Goal: Browse casually

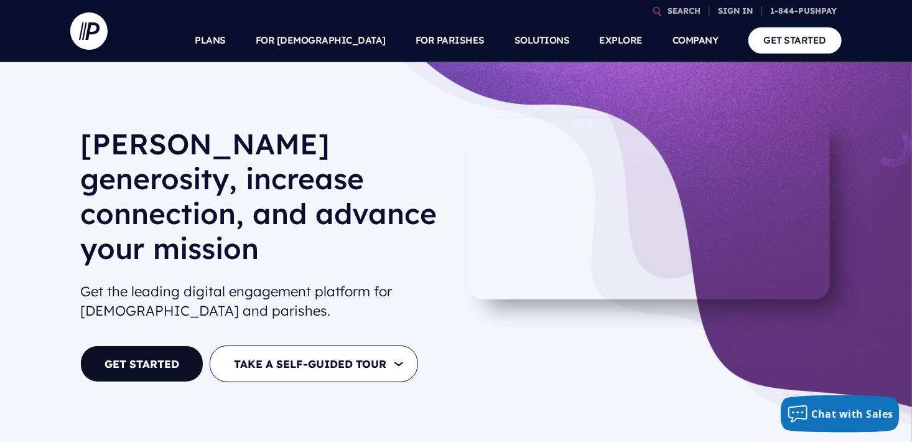
click at [658, 375] on div "Foster generosity, increase connection, and advance your mission Get the leadin…" at bounding box center [456, 257] width 912 height 390
